Goal: Task Accomplishment & Management: Manage account settings

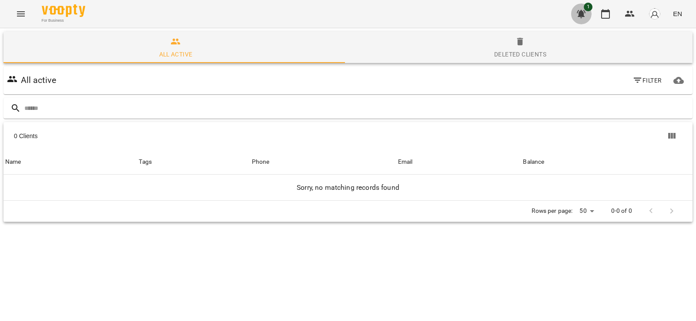
click at [583, 8] on button "button" at bounding box center [580, 13] width 21 height 21
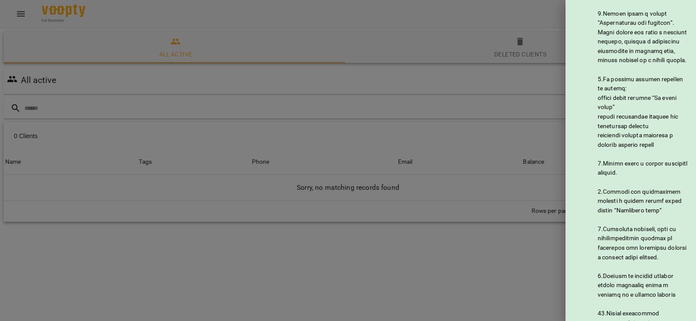
scroll to position [188, 0]
drag, startPoint x: 405, startPoint y: 47, endPoint x: 381, endPoint y: 42, distance: 24.5
click at [405, 47] on div at bounding box center [348, 160] width 696 height 321
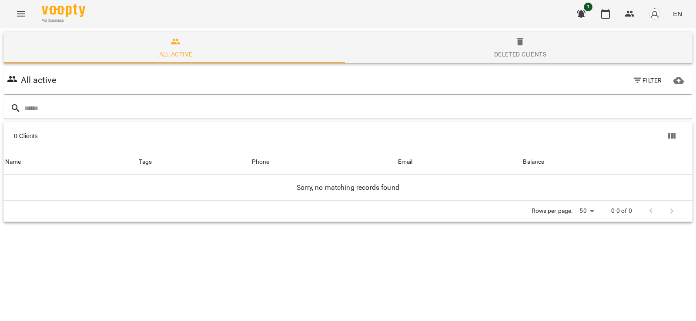
scroll to position [0, 0]
click at [438, 42] on span "Deleted clients" at bounding box center [520, 48] width 334 height 23
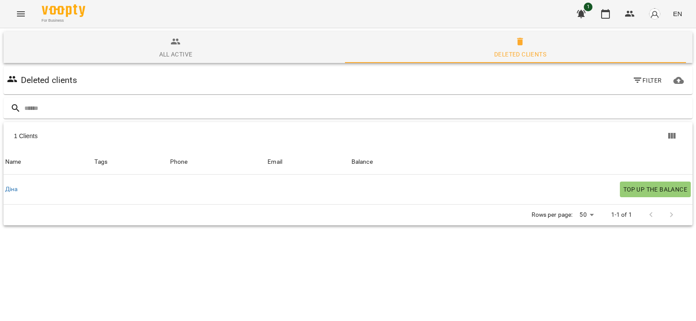
click at [253, 48] on span "All active" at bounding box center [176, 48] width 334 height 23
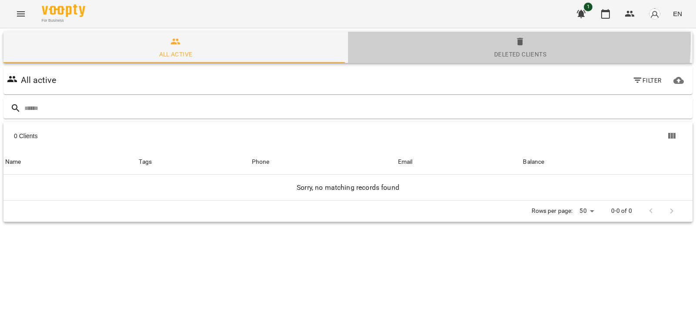
click at [393, 39] on span "Deleted clients" at bounding box center [520, 48] width 334 height 23
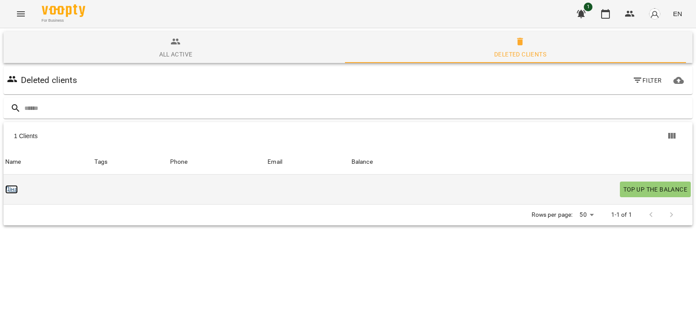
click at [7, 190] on link "Діна" at bounding box center [11, 189] width 13 height 9
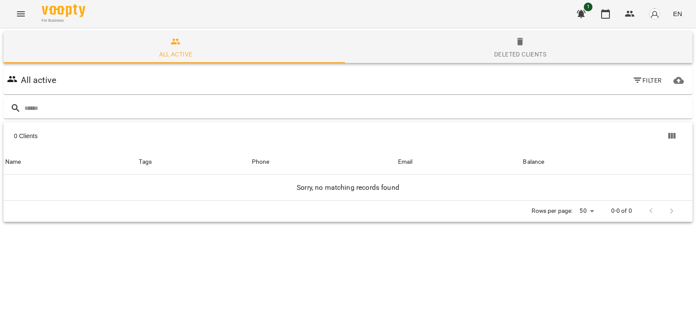
click at [469, 43] on span "Deleted clients" at bounding box center [520, 48] width 334 height 23
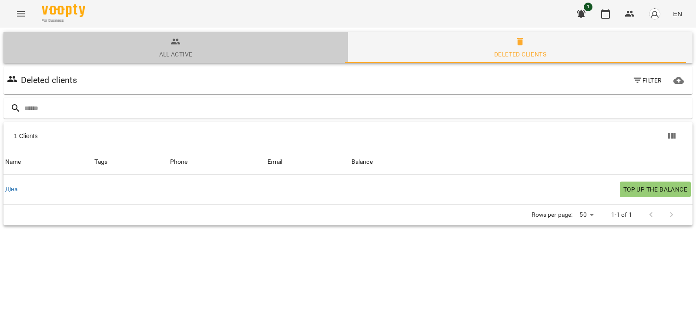
click at [197, 43] on span "All active" at bounding box center [176, 48] width 334 height 23
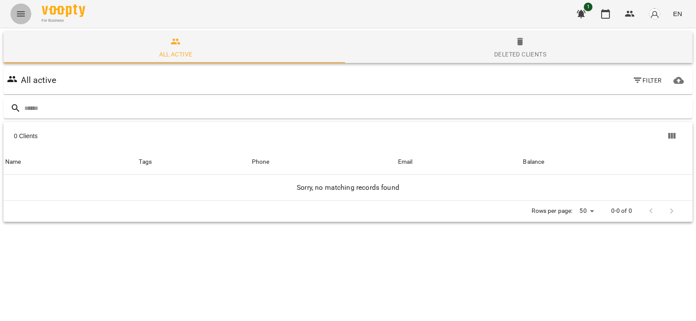
click at [25, 10] on icon "Menu" at bounding box center [21, 14] width 10 height 10
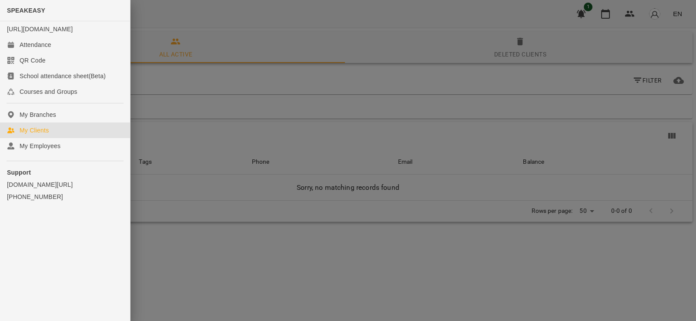
click at [225, 30] on div at bounding box center [348, 160] width 696 height 321
